Goal: Task Accomplishment & Management: Use online tool/utility

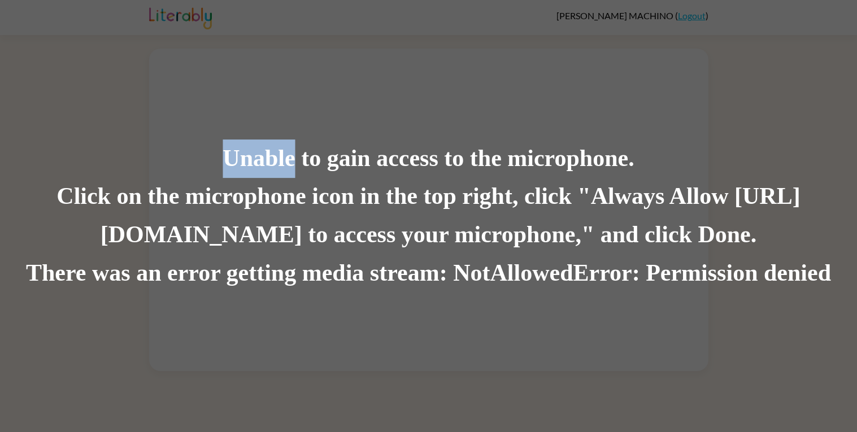
click at [258, 12] on div "Unable to gain access to the microphone. Click on the microphone icon in the to…" at bounding box center [428, 216] width 857 height 432
click at [249, 164] on div "Unable to gain access to the microphone." at bounding box center [428, 159] width 857 height 38
click at [424, 354] on div "Unable to gain access to the microphone. Click on the microphone icon in the to…" at bounding box center [428, 216] width 857 height 432
click at [168, 25] on div "Unable to gain access to the microphone. Click on the microphone icon in the to…" at bounding box center [428, 216] width 857 height 432
click at [169, 25] on div "Unable to gain access to the microphone. Click on the microphone icon in the to…" at bounding box center [428, 216] width 857 height 432
